Goal: Book appointment/travel/reservation

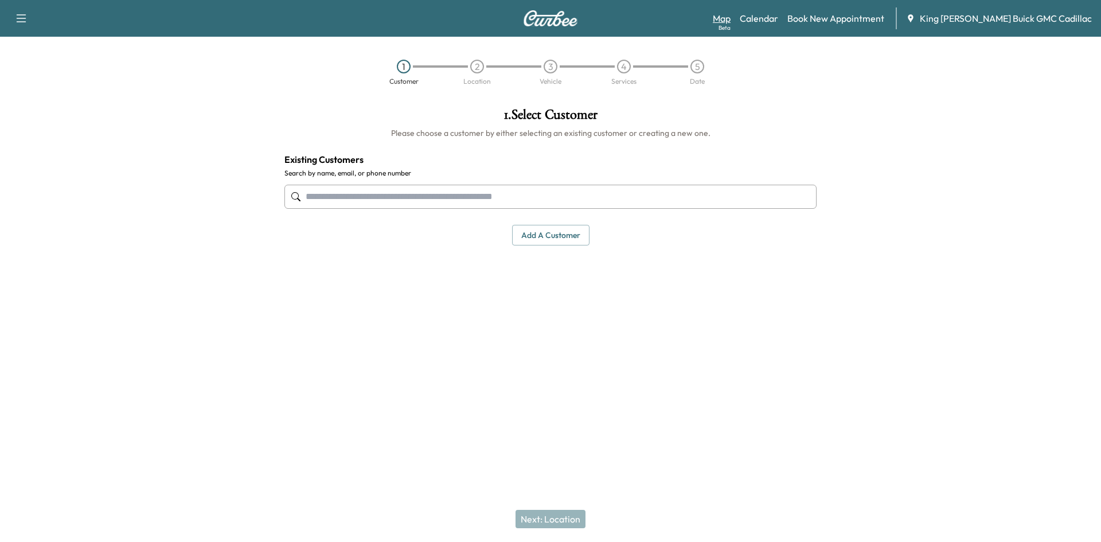
click at [731, 19] on link "Map Beta" at bounding box center [722, 18] width 18 height 14
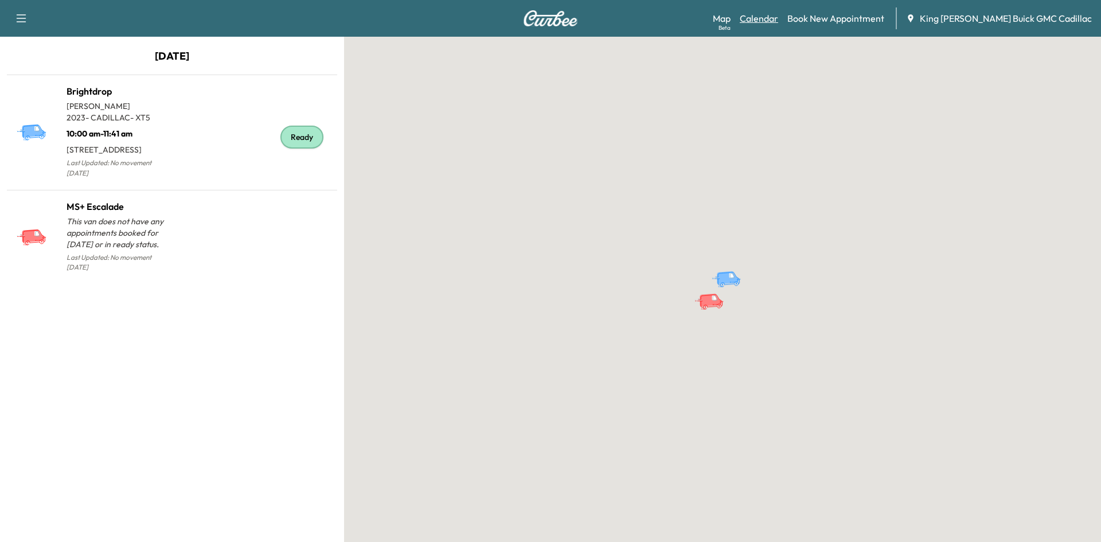
click at [778, 19] on link "Calendar" at bounding box center [759, 18] width 38 height 14
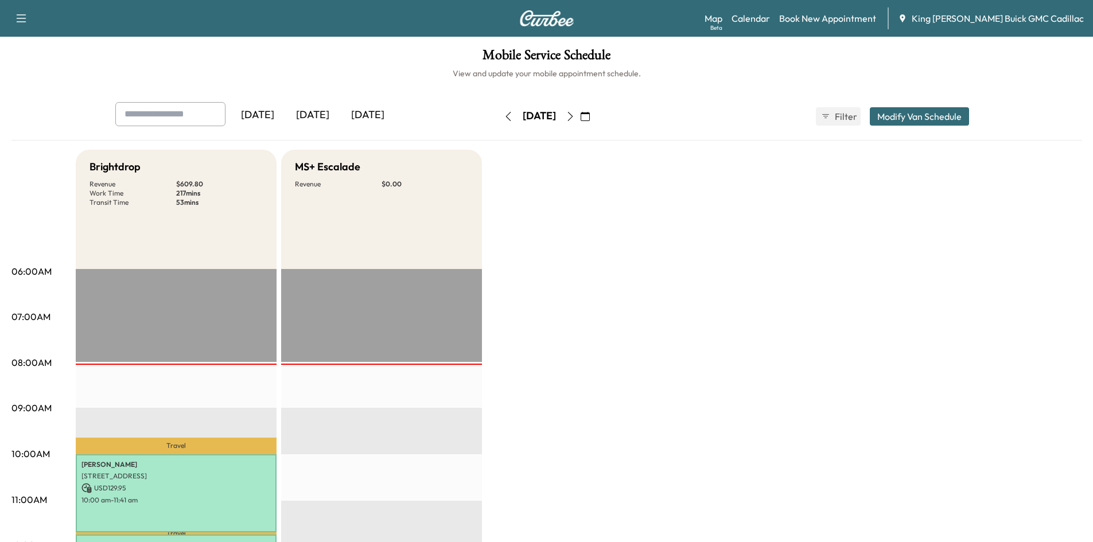
drag, startPoint x: 319, startPoint y: 52, endPoint x: 455, endPoint y: 45, distance: 136.1
click at [326, 53] on h1 "Mobile Service Schedule" at bounding box center [546, 58] width 1070 height 20
drag, startPoint x: 925, startPoint y: 0, endPoint x: 700, endPoint y: 237, distance: 326.7
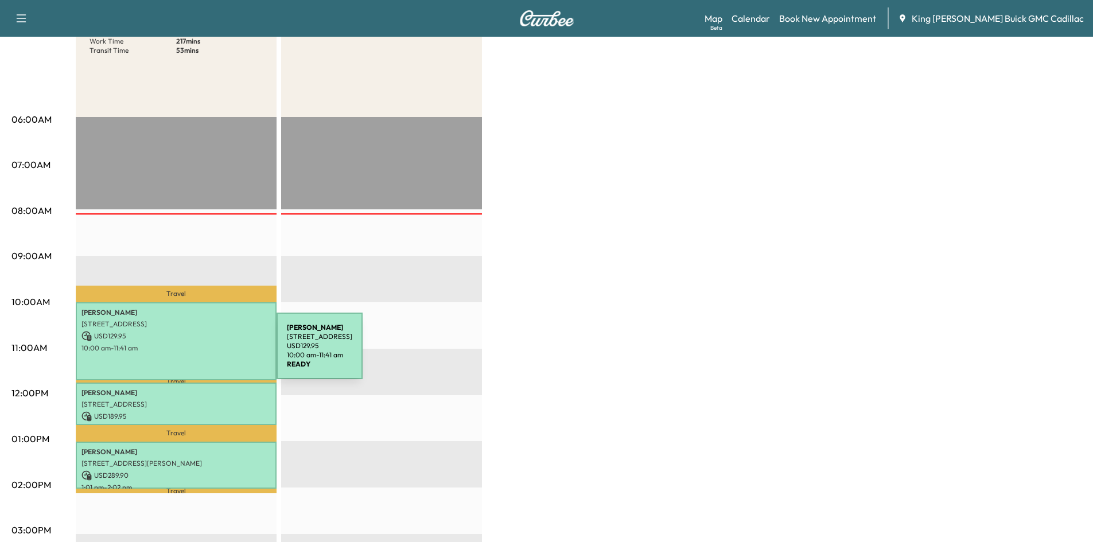
scroll to position [172, 0]
